Goal: Book appointment/travel/reservation

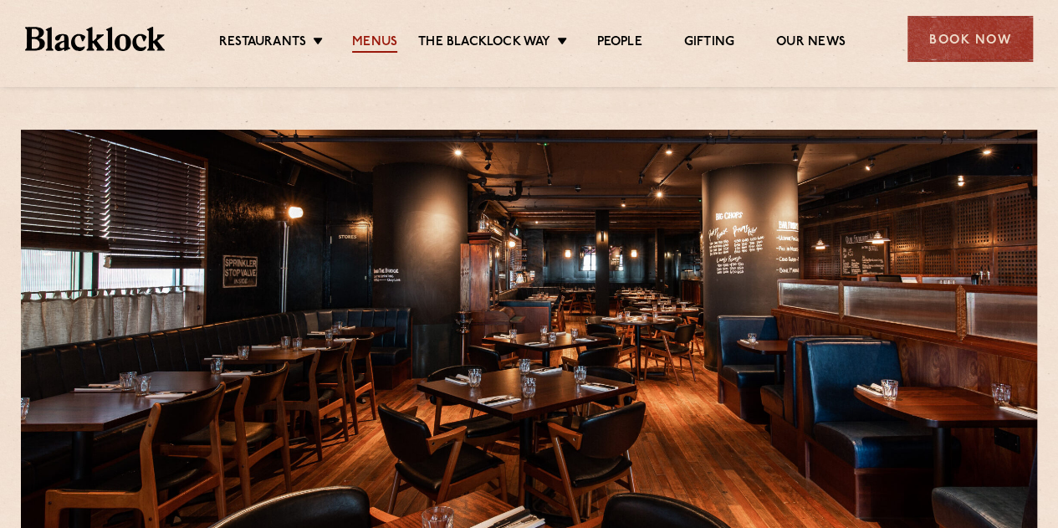
click at [361, 39] on link "Menus" at bounding box center [374, 43] width 45 height 18
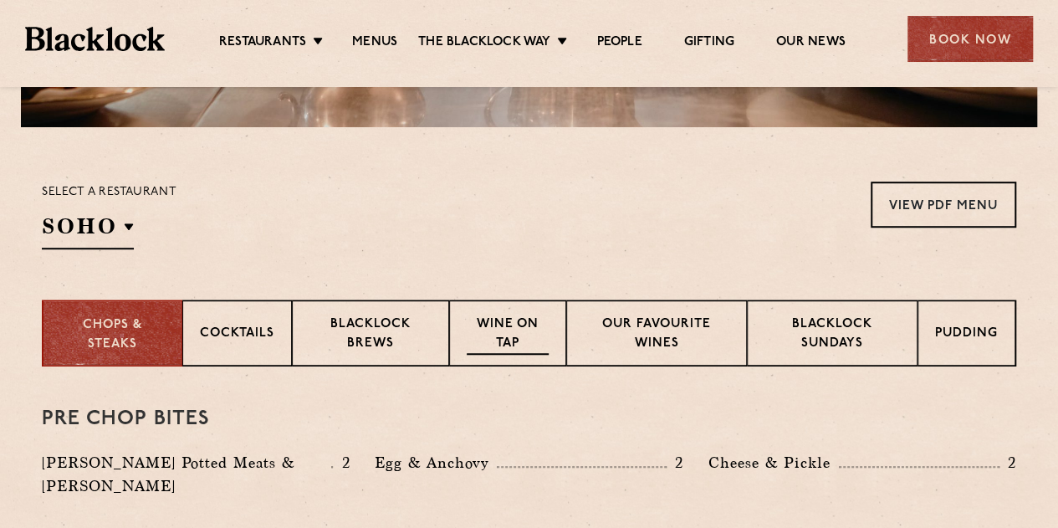
scroll to position [502, 0]
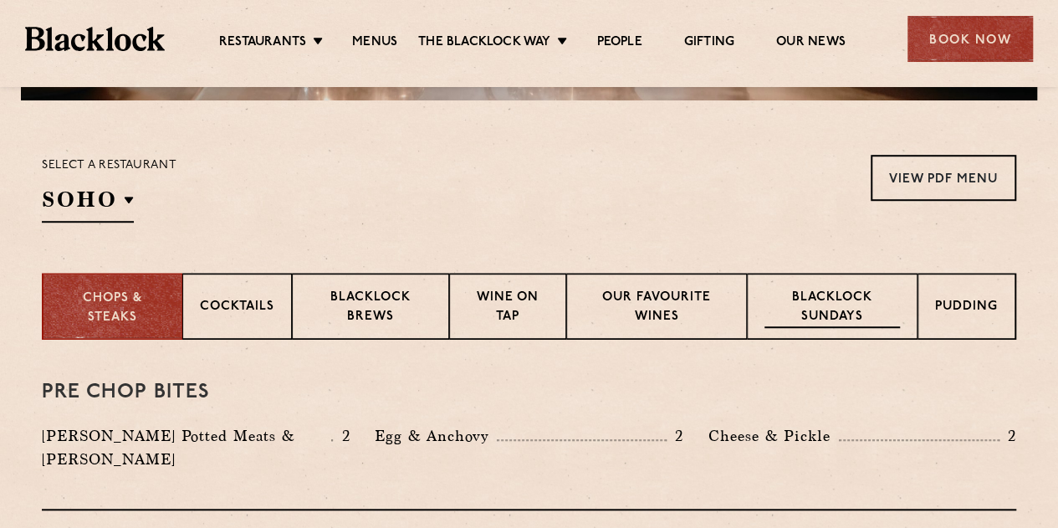
click at [863, 288] on div "Blacklock Sundays" at bounding box center [832, 306] width 171 height 67
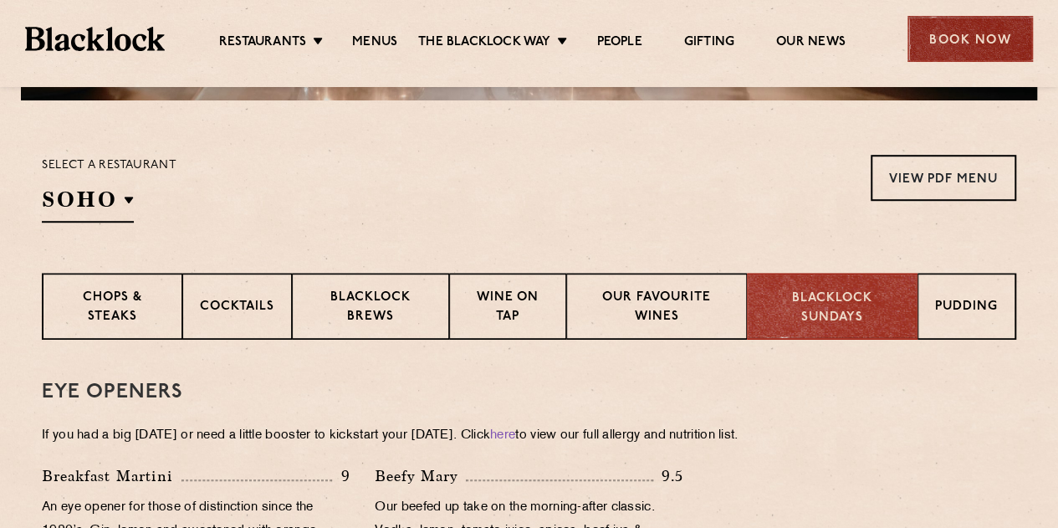
click at [970, 45] on div "Book Now" at bounding box center [970, 39] width 125 height 46
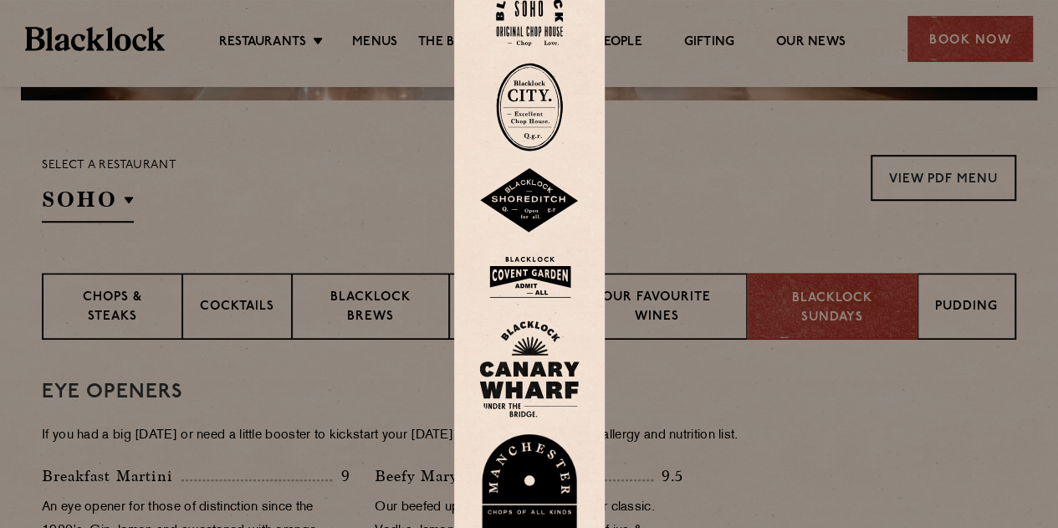
click at [530, 367] on img at bounding box center [529, 368] width 100 height 97
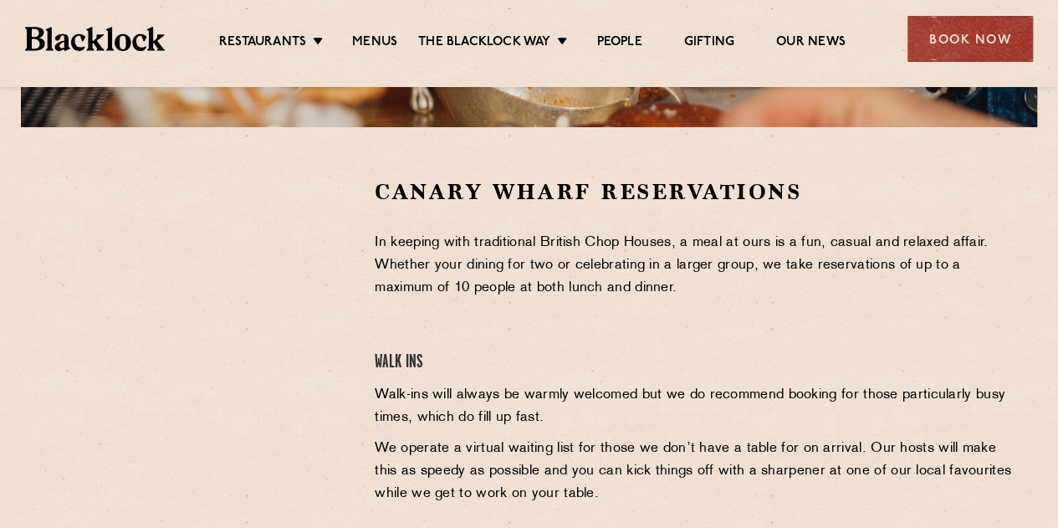
scroll to position [502, 0]
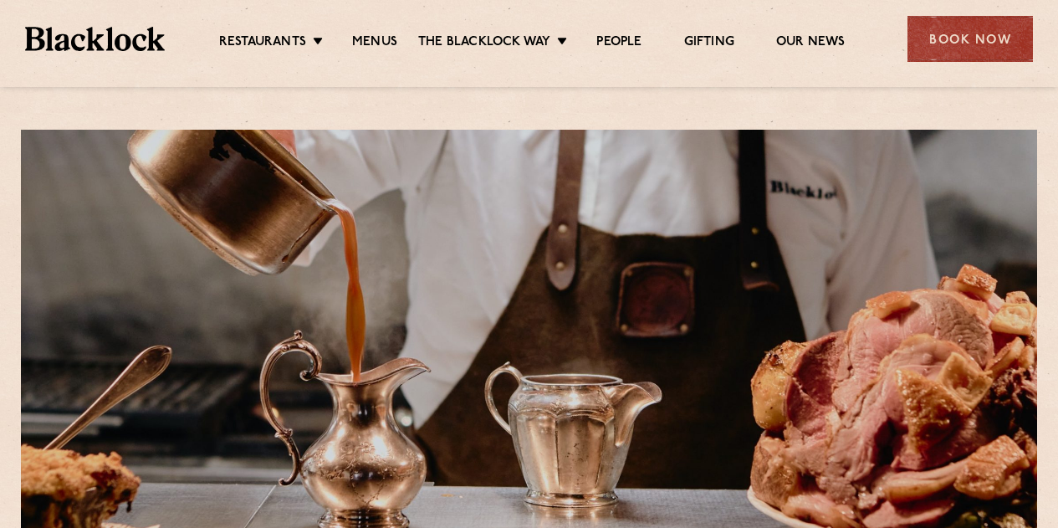
scroll to position [502, 0]
